Goal: Information Seeking & Learning: Learn about a topic

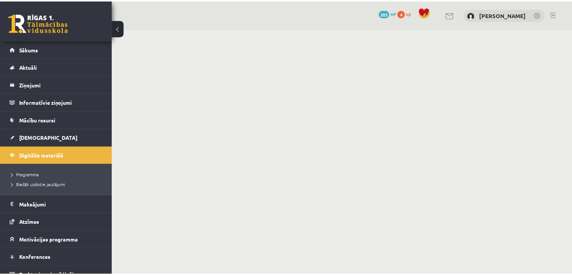
scroll to position [26, 0]
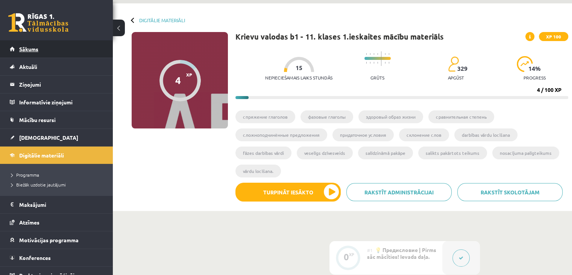
click at [43, 48] on link "Sākums" at bounding box center [57, 48] width 94 height 17
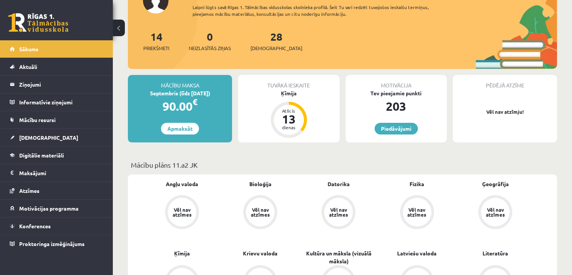
scroll to position [62, 0]
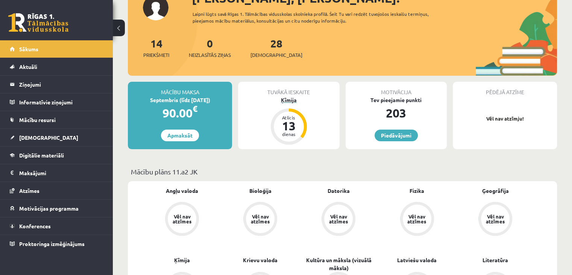
click at [288, 102] on div "Ķīmija" at bounding box center [288, 100] width 101 height 8
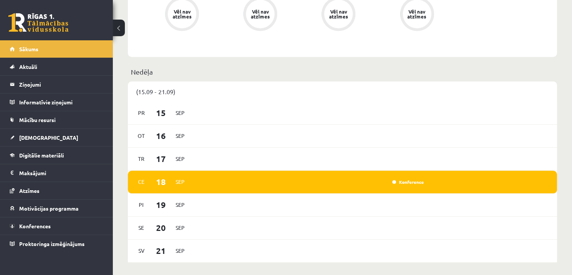
scroll to position [416, 0]
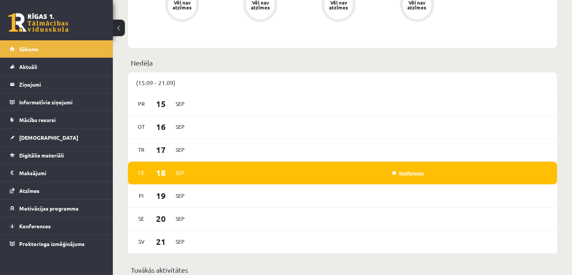
click at [411, 174] on link "Konference" at bounding box center [409, 173] width 32 height 6
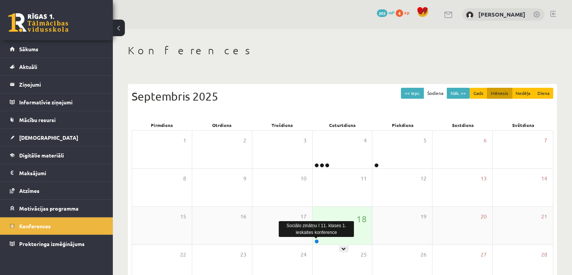
click at [315, 241] on link at bounding box center [317, 241] width 5 height 5
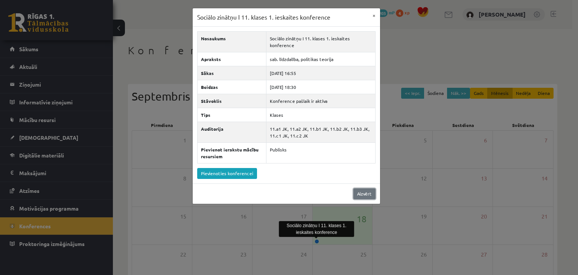
click at [361, 191] on link "Aizvērt" at bounding box center [364, 193] width 22 height 11
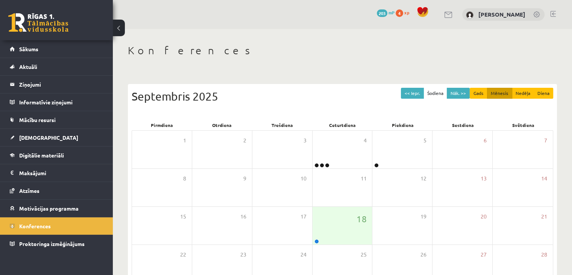
scroll to position [58, 0]
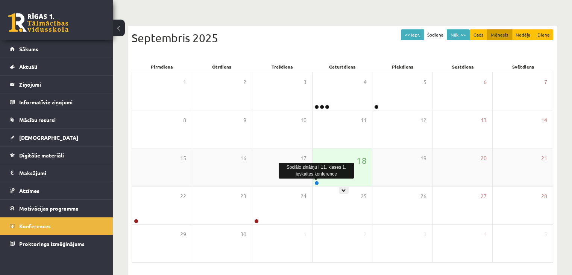
click at [317, 183] on link at bounding box center [317, 183] width 5 height 5
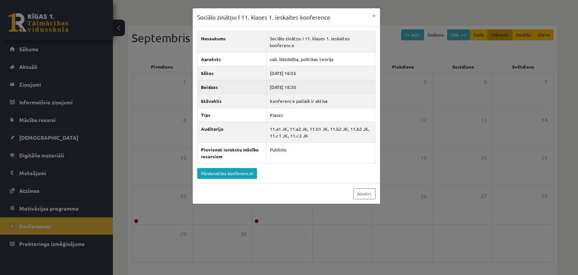
drag, startPoint x: 307, startPoint y: 88, endPoint x: 295, endPoint y: 87, distance: 12.4
click at [295, 87] on td "2025-09-18 18:30" at bounding box center [320, 87] width 109 height 14
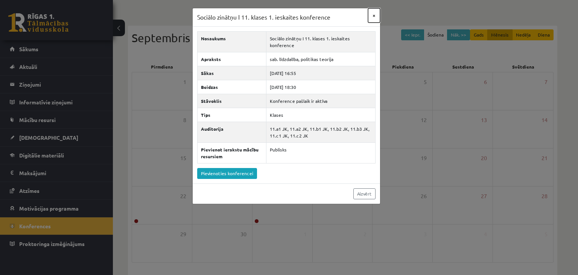
click at [377, 17] on button "×" at bounding box center [374, 15] width 12 height 14
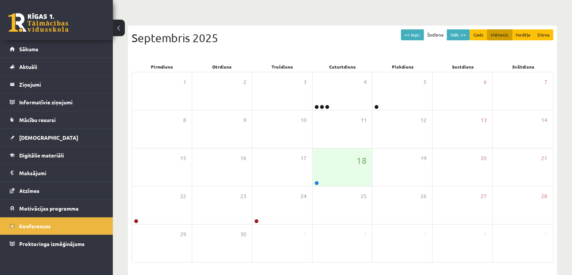
scroll to position [84, 0]
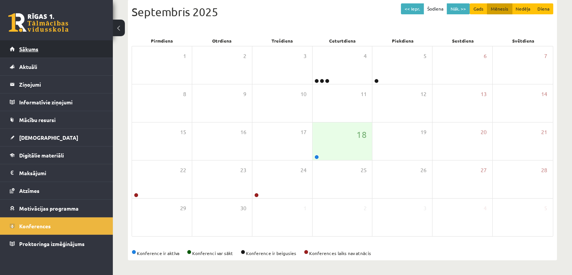
click at [37, 50] on span "Sākums" at bounding box center [28, 49] width 19 height 7
